Goal: Information Seeking & Learning: Stay updated

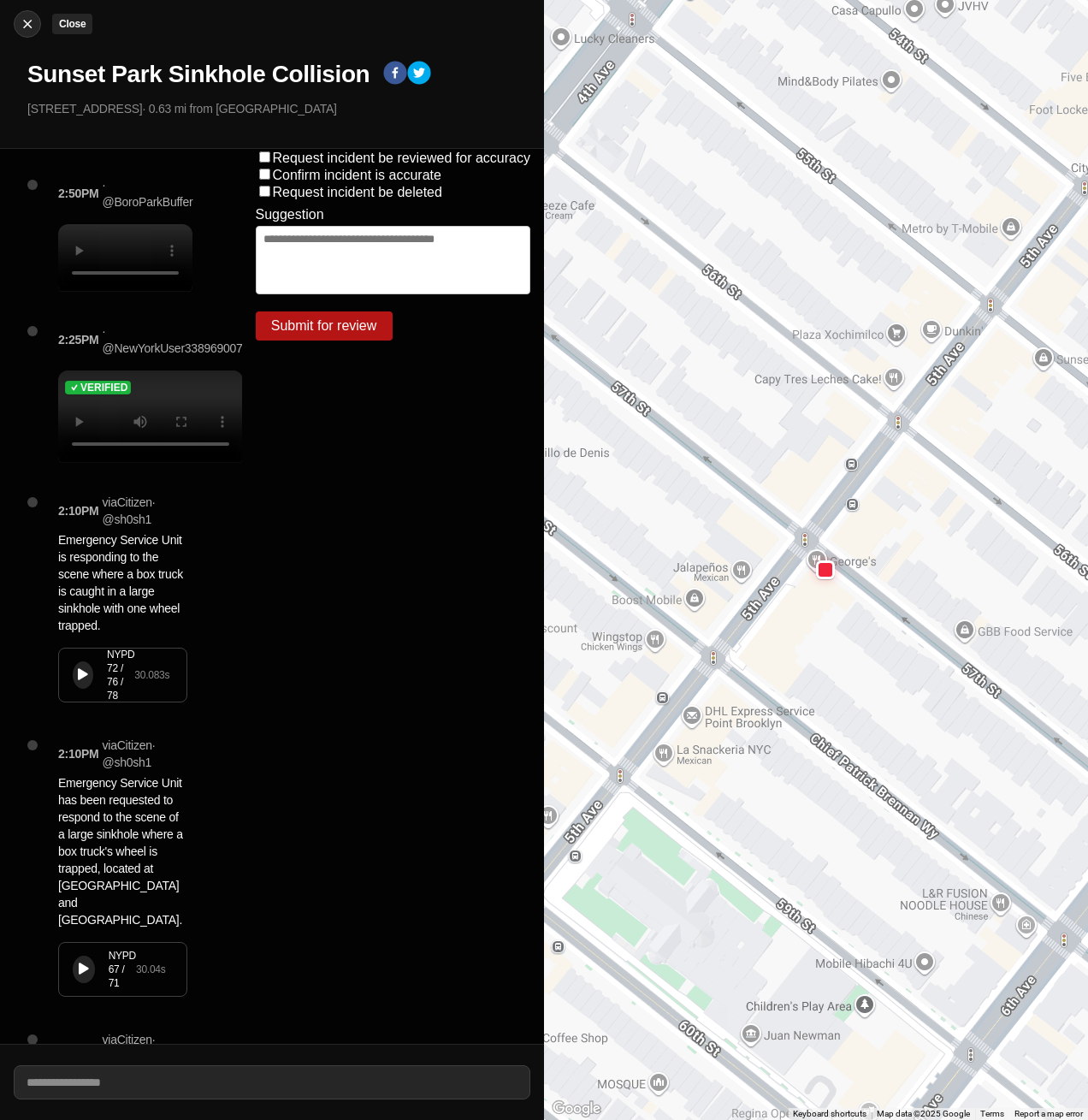
click at [28, 27] on img at bounding box center [27, 24] width 17 height 17
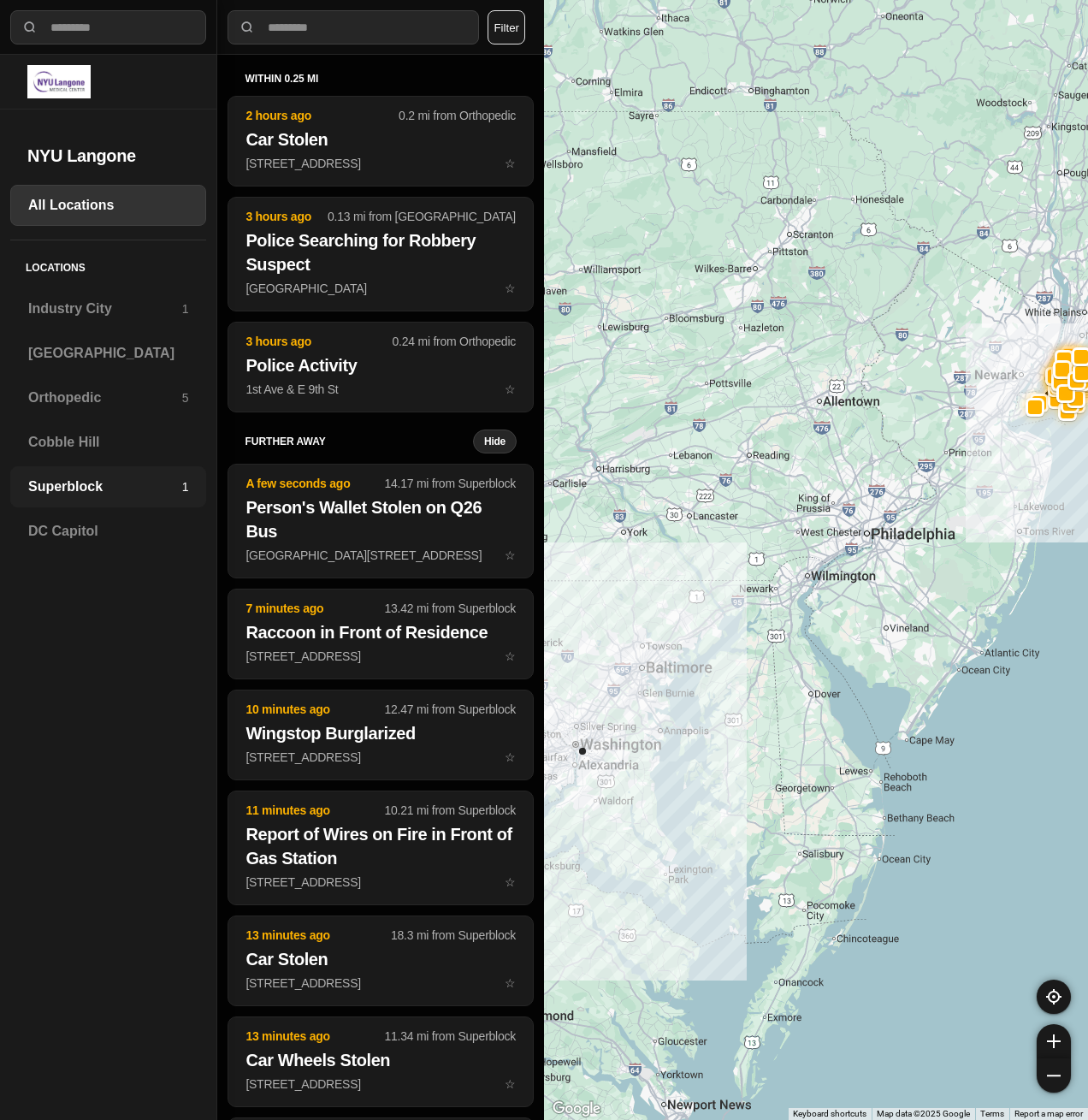
click at [67, 491] on h3 "Superblock" at bounding box center [105, 487] width 154 height 20
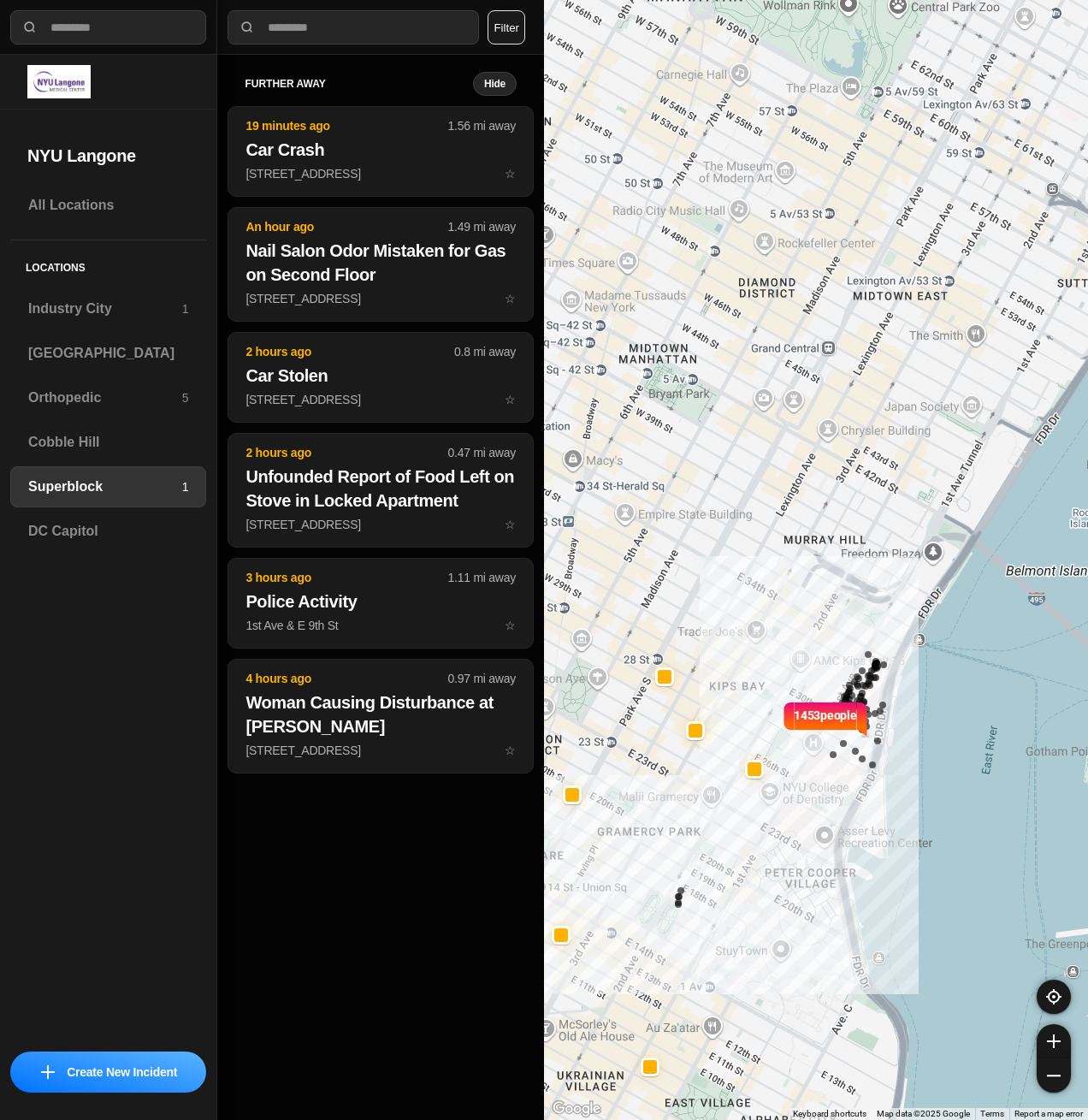
click at [511, 18] on button "Filter" at bounding box center [506, 27] width 38 height 34
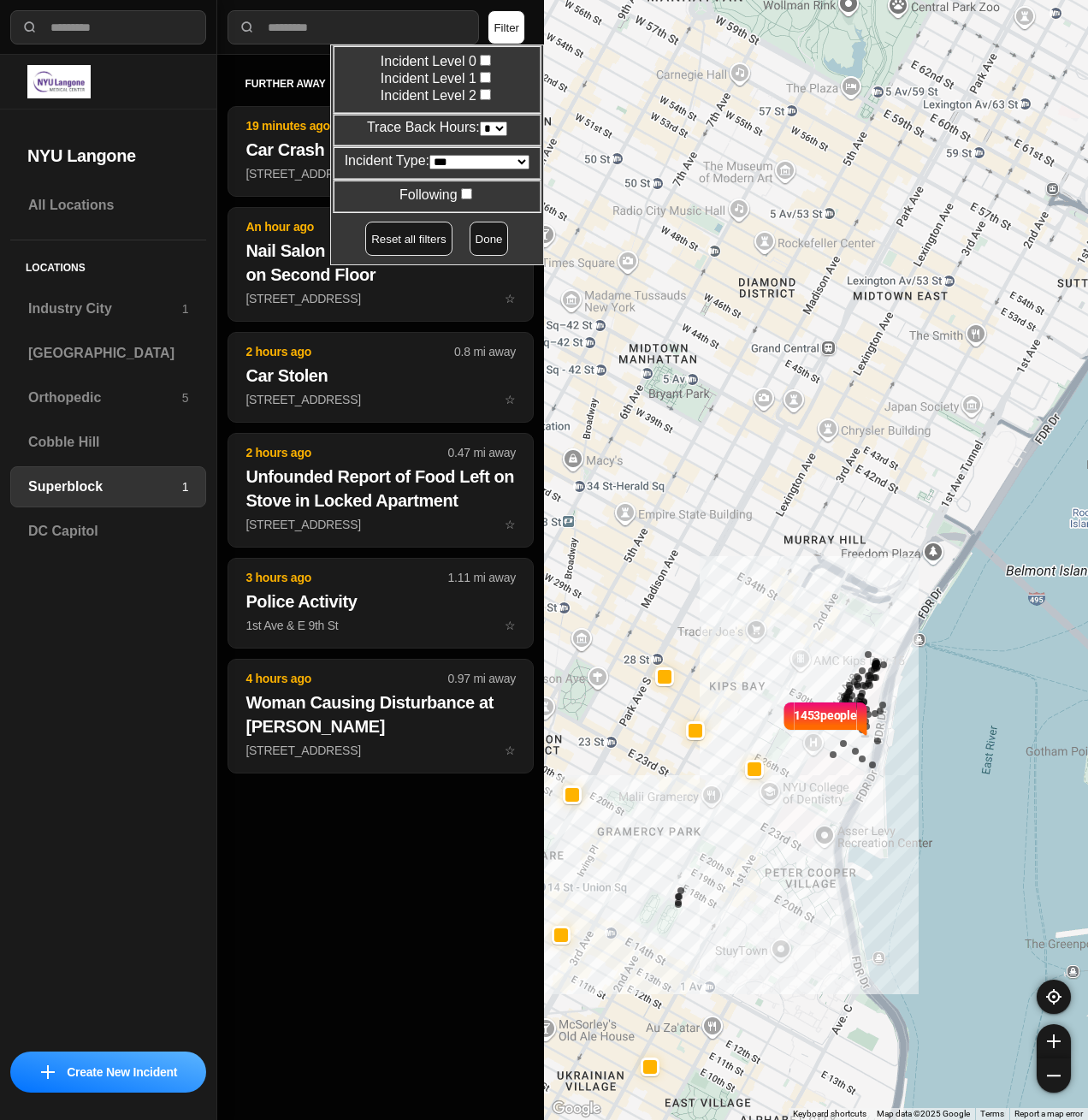
click at [490, 124] on select "* * * * **" at bounding box center [493, 129] width 27 height 15
select select "*"
click at [479, 122] on select "* * * * **" at bounding box center [493, 129] width 27 height 15
drag, startPoint x: 514, startPoint y: 27, endPoint x: 514, endPoint y: 102, distance: 75.0
click at [517, 29] on button "Filter" at bounding box center [506, 27] width 38 height 34
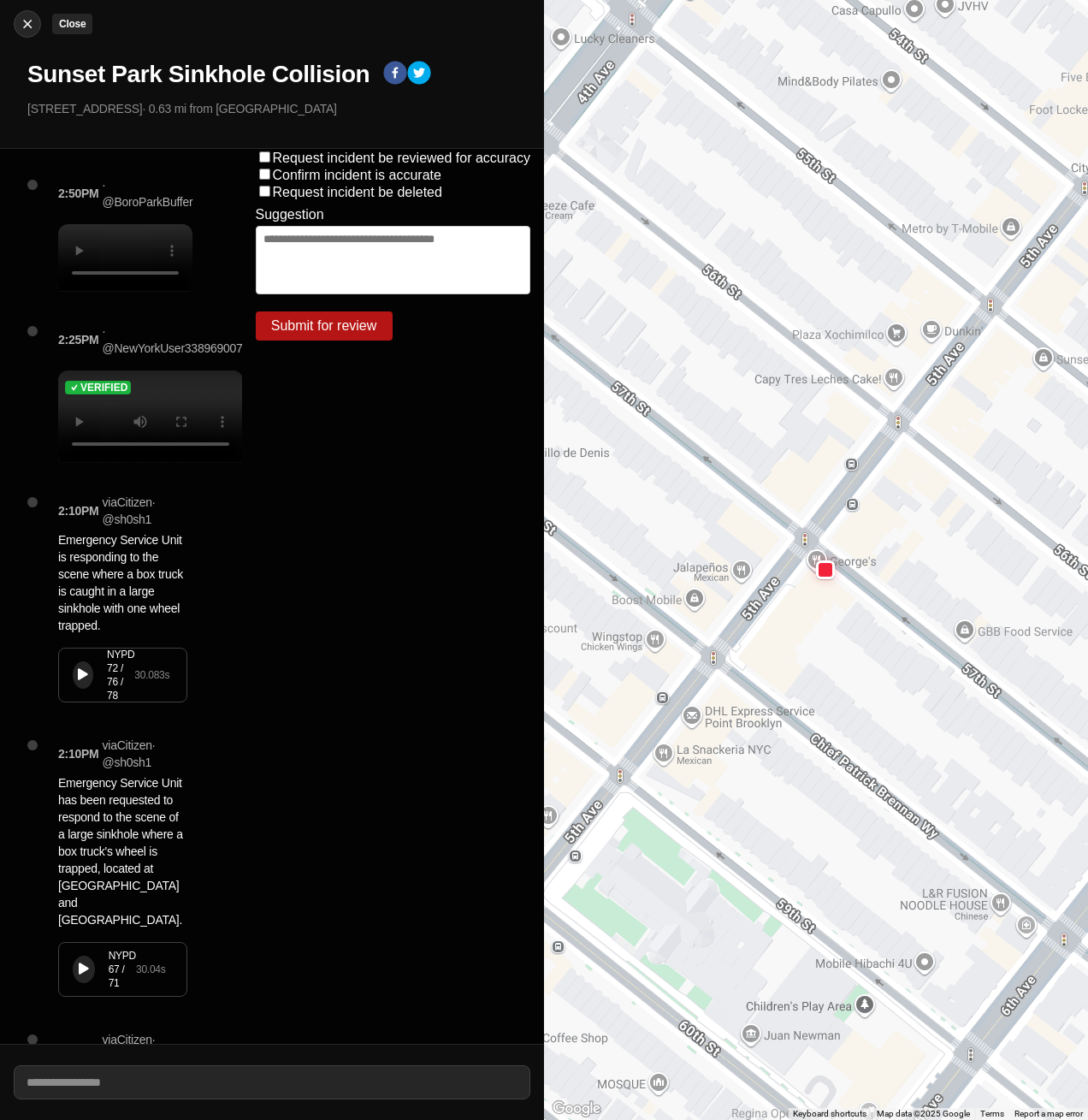
click at [20, 26] on img at bounding box center [27, 24] width 17 height 17
select select "*"
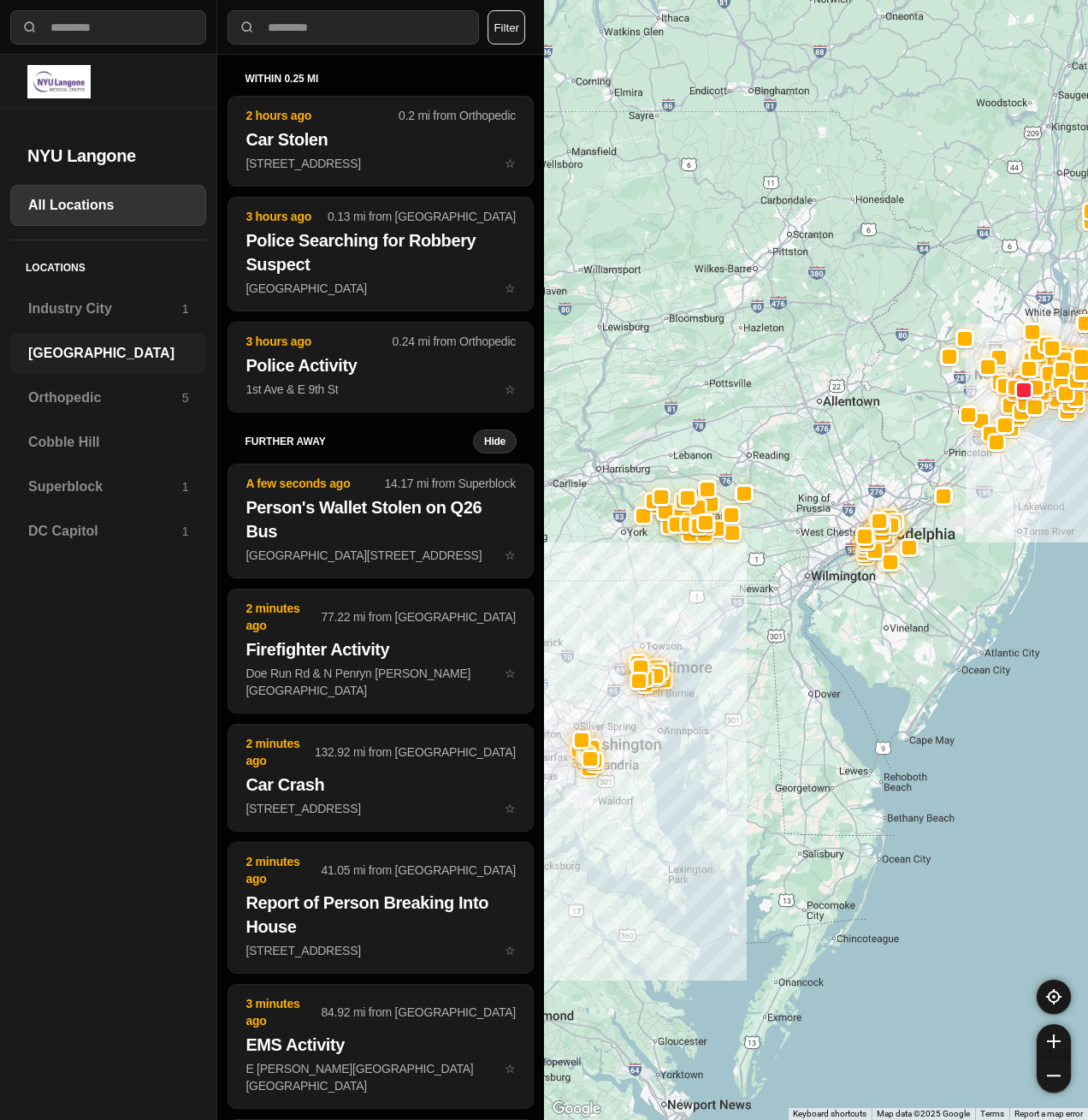
click at [81, 356] on h3 "[GEOGRAPHIC_DATA]" at bounding box center [108, 353] width 160 height 20
